Goal: Transaction & Acquisition: Obtain resource

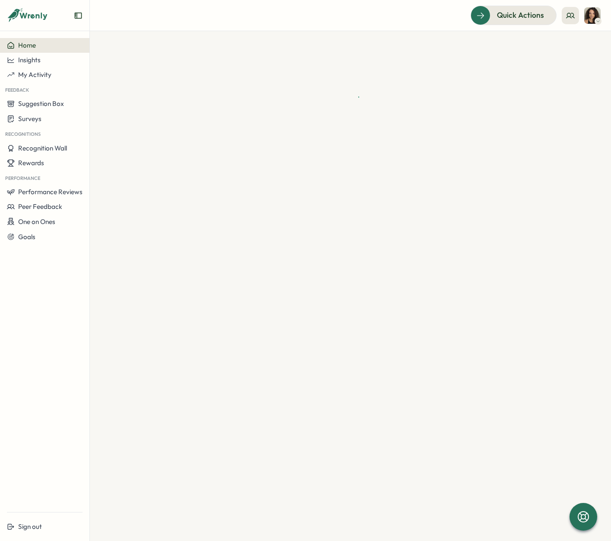
click at [594, 17] on img at bounding box center [592, 15] width 16 height 16
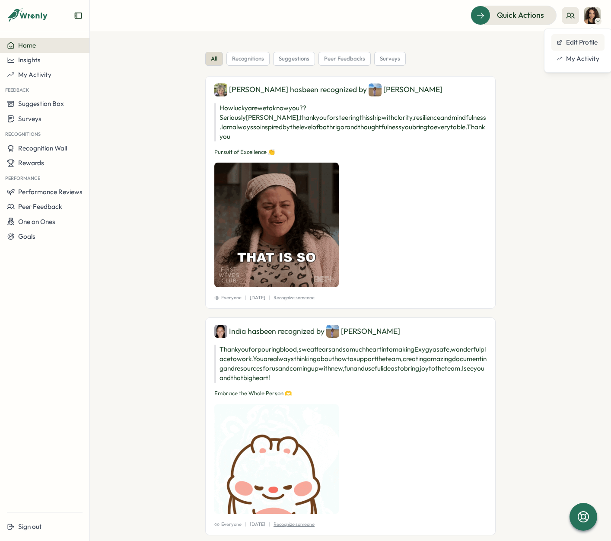
click at [577, 44] on div "Edit Profile" at bounding box center [578, 43] width 43 height 10
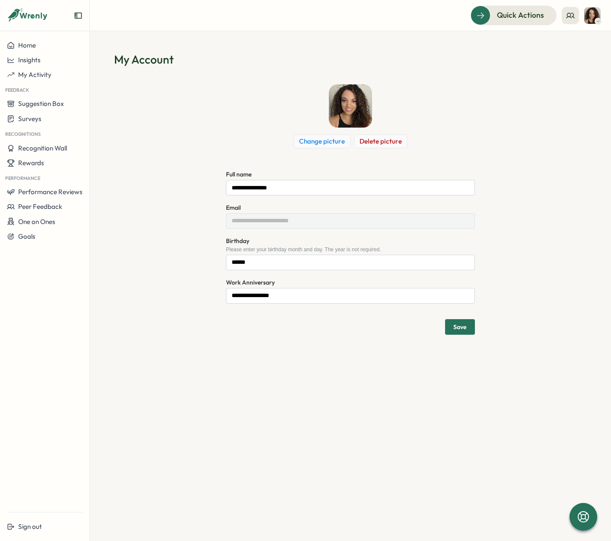
click at [588, 17] on img at bounding box center [592, 15] width 16 height 16
click at [519, 32] on section "**********" at bounding box center [350, 286] width 521 height 510
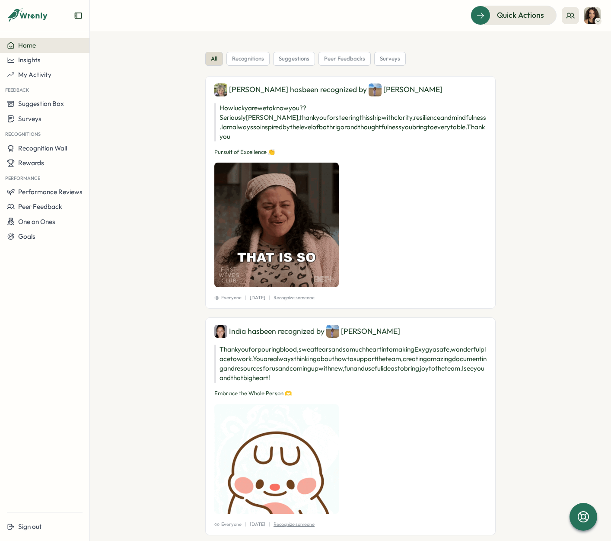
click at [592, 17] on img at bounding box center [592, 15] width 16 height 16
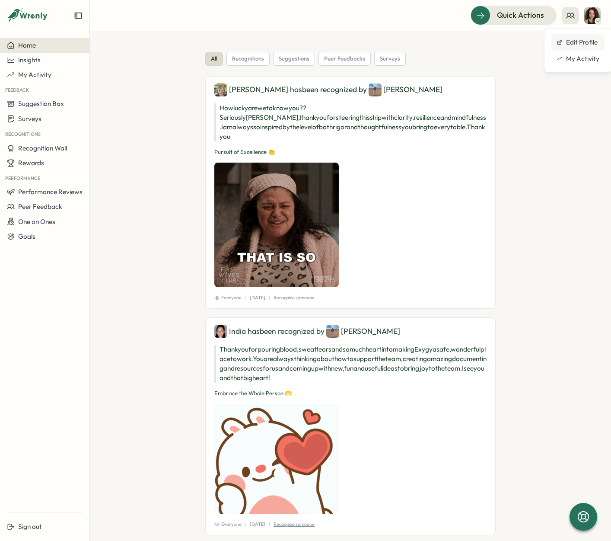
click at [575, 45] on div "Edit Profile" at bounding box center [578, 43] width 43 height 10
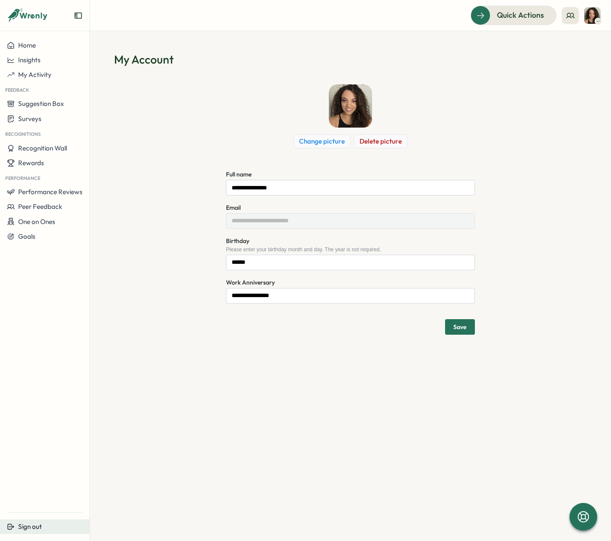
click at [21, 527] on span "Sign out" at bounding box center [30, 526] width 24 height 8
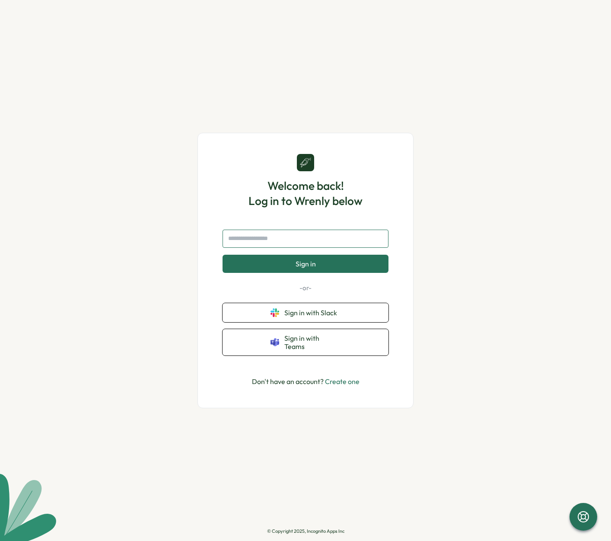
click at [300, 237] on input "text" at bounding box center [306, 238] width 166 height 18
click at [237, 246] on input "*" at bounding box center [306, 238] width 166 height 18
paste input "**********"
type input "**********"
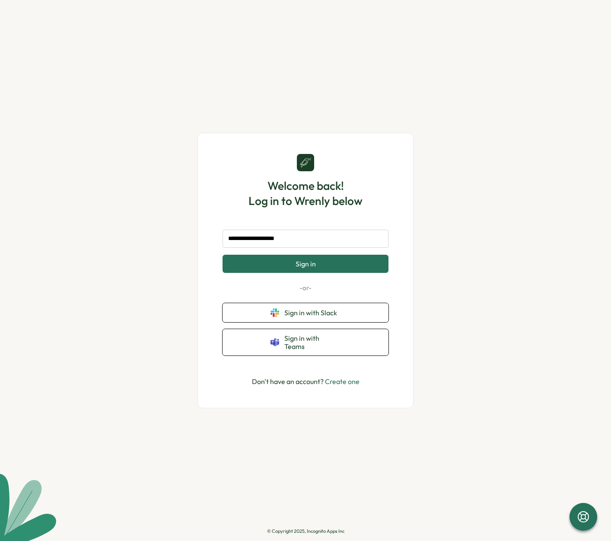
click at [274, 264] on button "Sign in" at bounding box center [306, 264] width 166 height 18
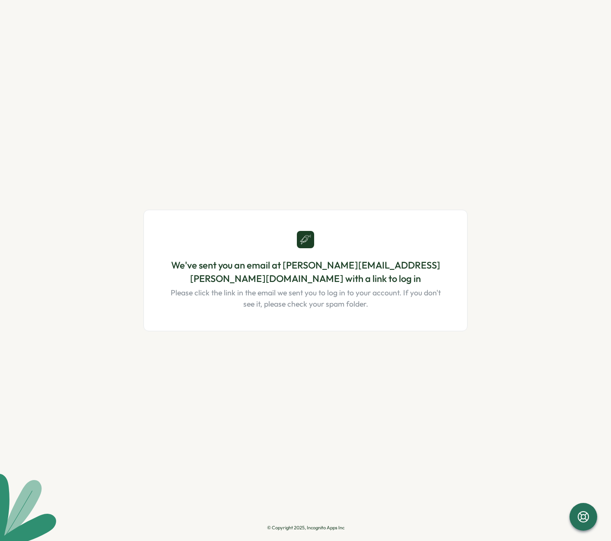
click at [313, 298] on p "Please click the link in the email we sent you to log in to your account. If yo…" at bounding box center [306, 298] width 282 height 23
drag, startPoint x: 332, startPoint y: 281, endPoint x: 281, endPoint y: 277, distance: 51.2
click at [281, 277] on h1 "We've sent you an email at [PERSON_NAME][EMAIL_ADDRESS][PERSON_NAME][DOMAIN_NAM…" at bounding box center [306, 271] width 282 height 27
click at [287, 264] on h1 "We've sent you an email at [PERSON_NAME][EMAIL_ADDRESS][PERSON_NAME][DOMAIN_NAM…" at bounding box center [306, 271] width 282 height 27
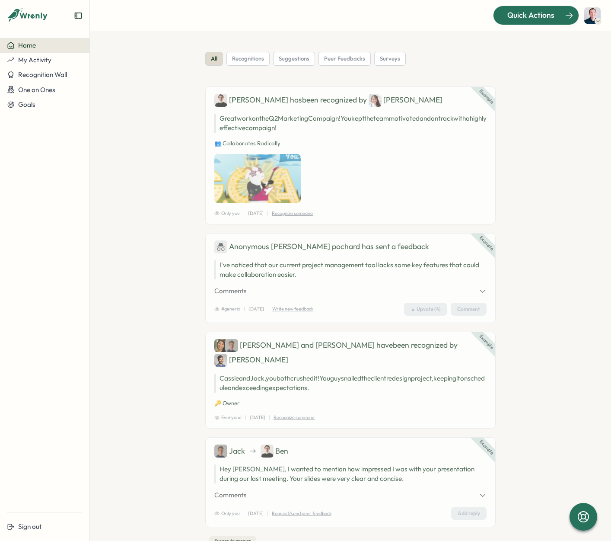
click at [510, 21] on span "Quick Actions" at bounding box center [530, 15] width 47 height 11
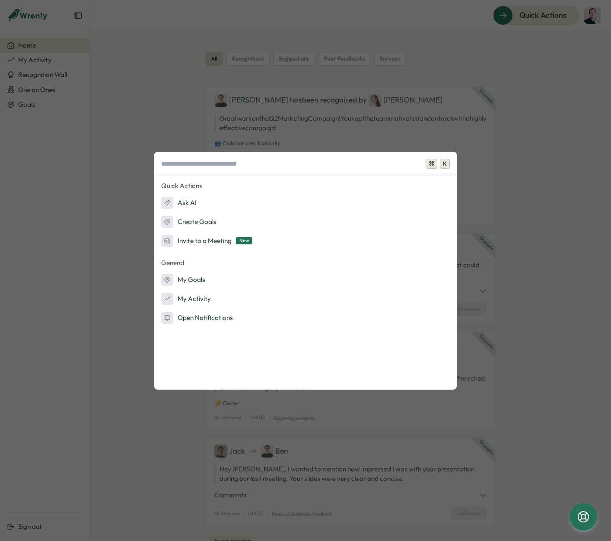
click at [538, 143] on div "⌘ K Quick Actions Ask AI Create Goals Invite to a Meeting New General My Goals …" at bounding box center [305, 270] width 611 height 541
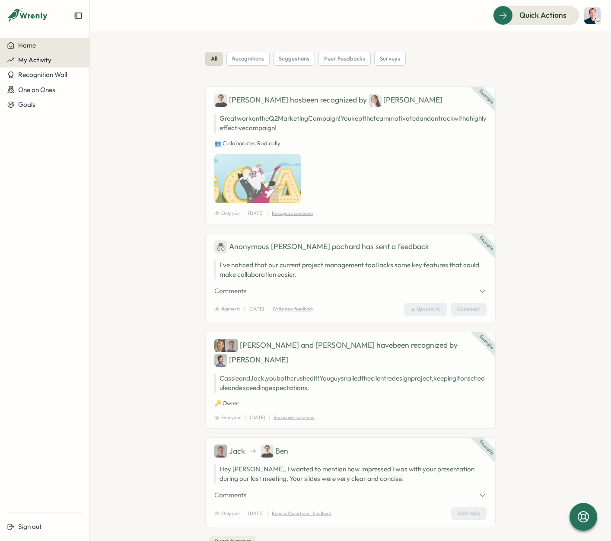
click at [35, 67] on button "My Activity" at bounding box center [44, 60] width 89 height 15
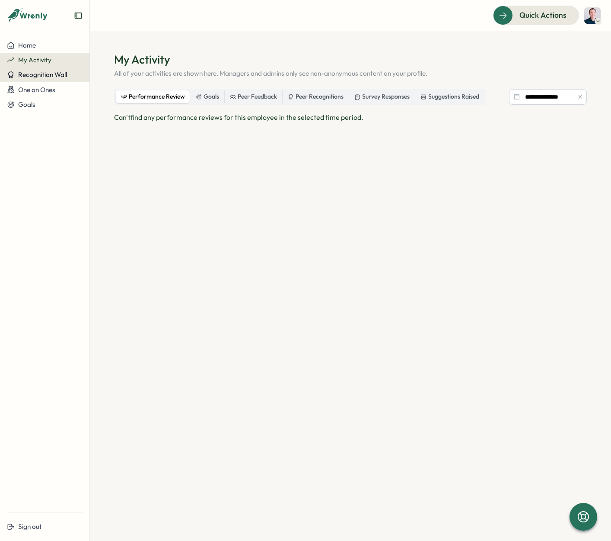
click at [35, 79] on button "Recognition Wall" at bounding box center [44, 74] width 89 height 15
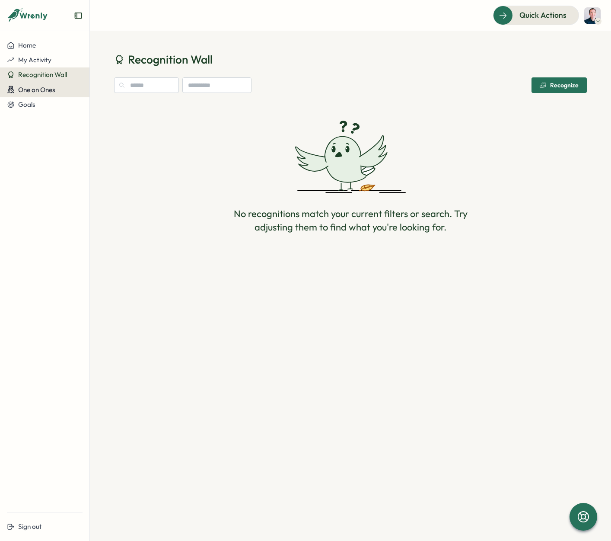
click at [35, 91] on span "One on Ones" at bounding box center [36, 90] width 37 height 8
click at [32, 102] on span "Goals" at bounding box center [26, 104] width 17 height 8
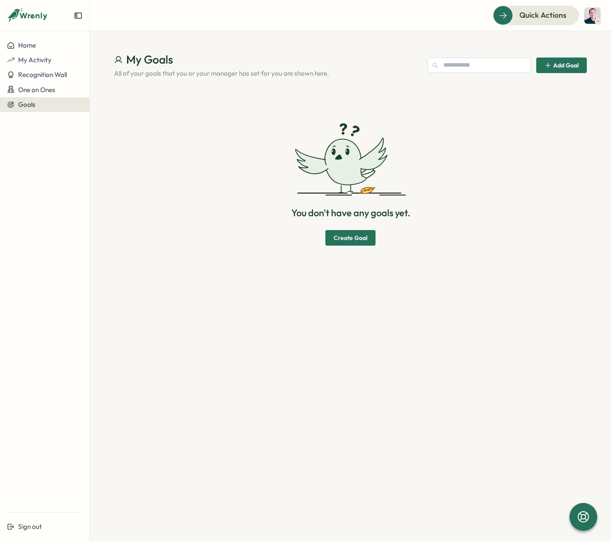
click at [78, 17] on icon "Expand sidebar" at bounding box center [78, 16] width 7 height 6
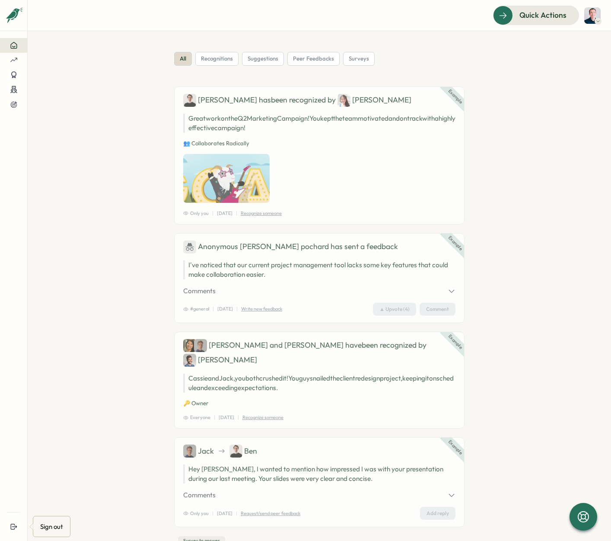
click at [48, 522] on div "Sign out" at bounding box center [51, 525] width 26 height 13
click at [12, 529] on icon at bounding box center [14, 527] width 8 height 8
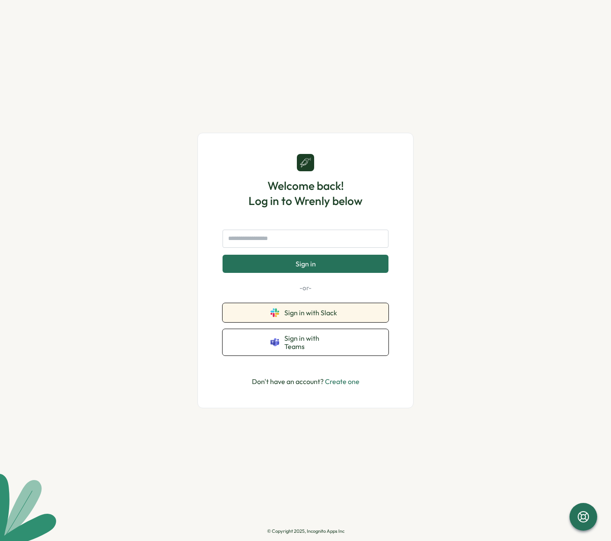
click at [279, 314] on button "Sign in with Slack" at bounding box center [306, 312] width 166 height 19
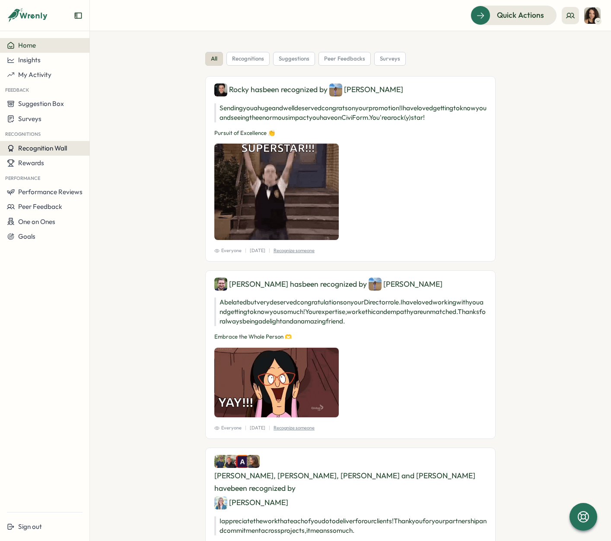
click at [47, 148] on span "Recognition Wall" at bounding box center [42, 148] width 49 height 8
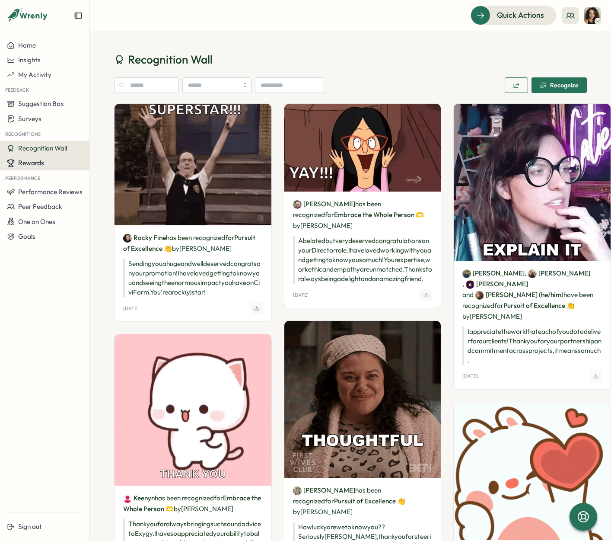
click at [40, 164] on span "Rewards" at bounding box center [31, 163] width 26 height 8
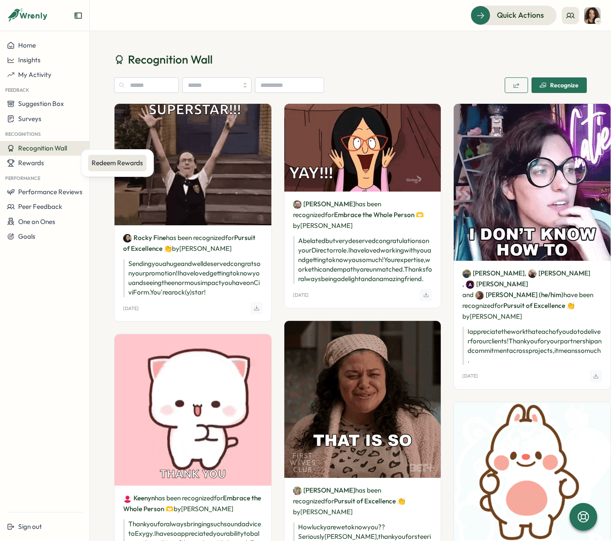
click at [103, 169] on div "Redeem Rewards" at bounding box center [117, 163] width 58 height 16
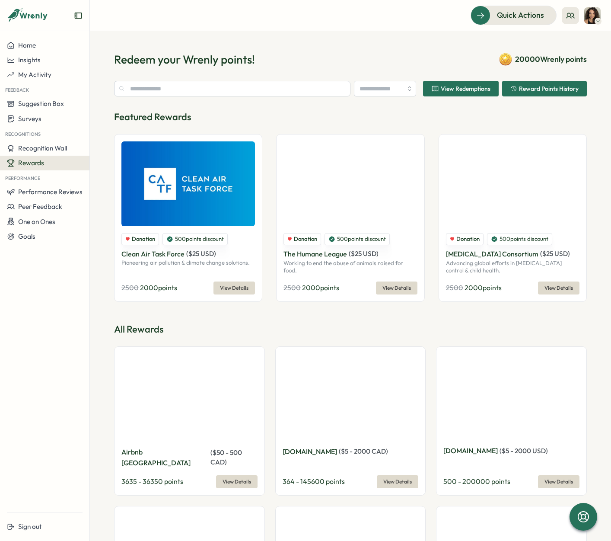
type input "**********"
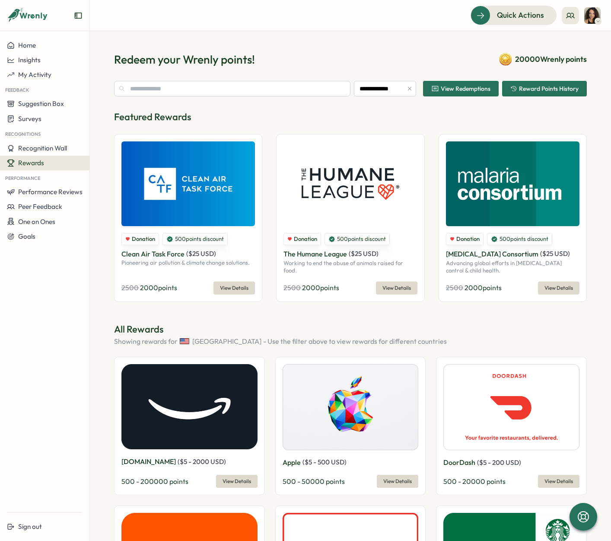
click at [442, 92] on span "View Redemptions" at bounding box center [460, 88] width 59 height 15
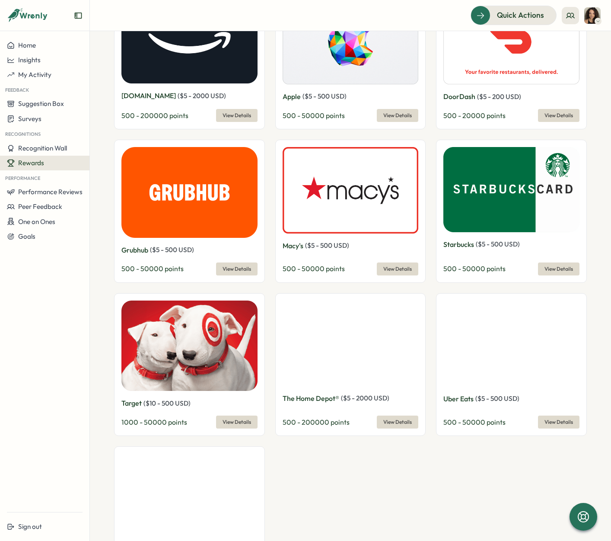
scroll to position [398, 0]
